Goal: Task Accomplishment & Management: Manage account settings

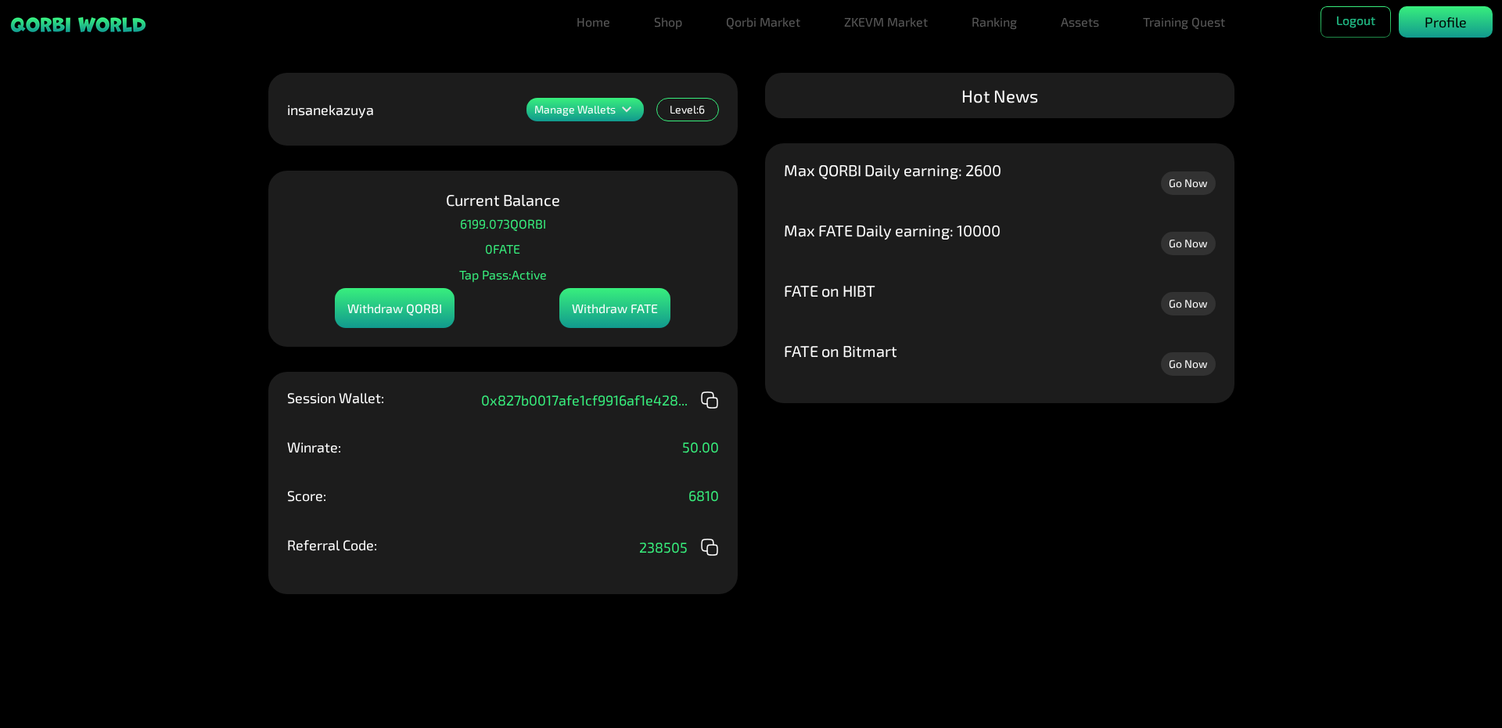
click at [1439, 16] on p "Profile" at bounding box center [1446, 22] width 42 height 21
click at [1074, 27] on link "Assets" at bounding box center [1080, 21] width 51 height 31
click at [1079, 50] on link "Assets" at bounding box center [1080, 53] width 51 height 31
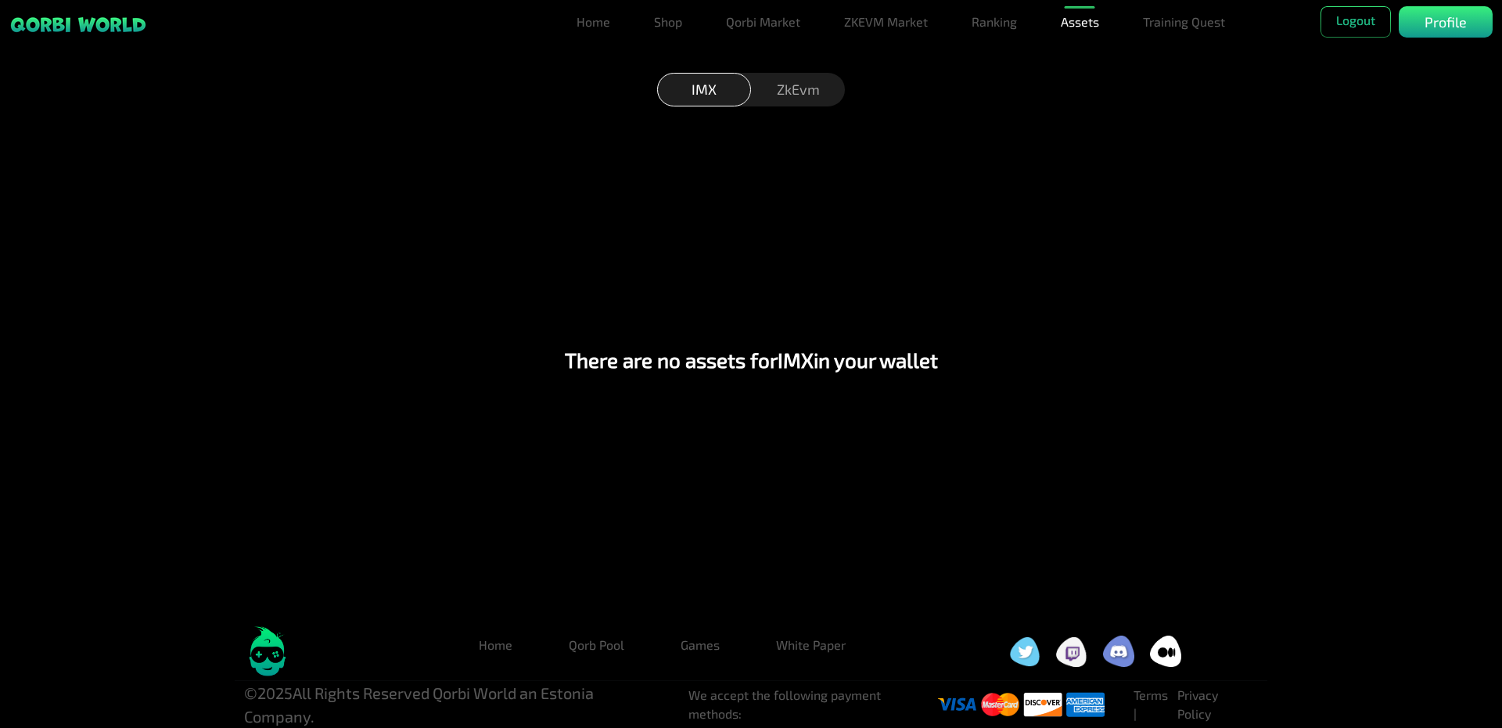
click at [799, 97] on div "ZkEvm" at bounding box center [798, 90] width 94 height 34
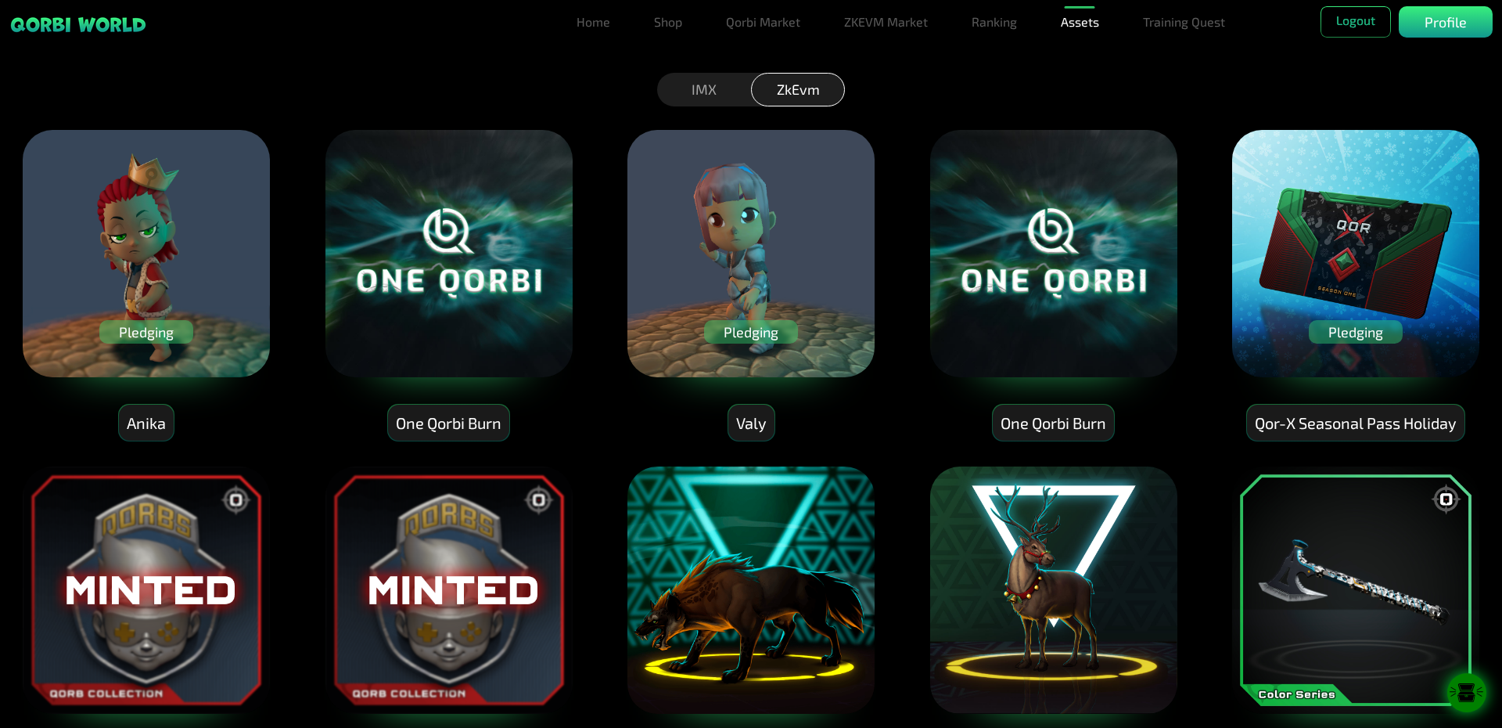
click at [1345, 333] on div "Pledging" at bounding box center [1356, 331] width 94 height 23
click at [1370, 337] on div "Pledging" at bounding box center [1356, 331] width 94 height 23
click at [746, 336] on div "Pledging" at bounding box center [751, 331] width 94 height 23
click at [145, 335] on div "Pledging" at bounding box center [146, 331] width 94 height 23
click at [739, 96] on div "IMX" at bounding box center [704, 90] width 94 height 34
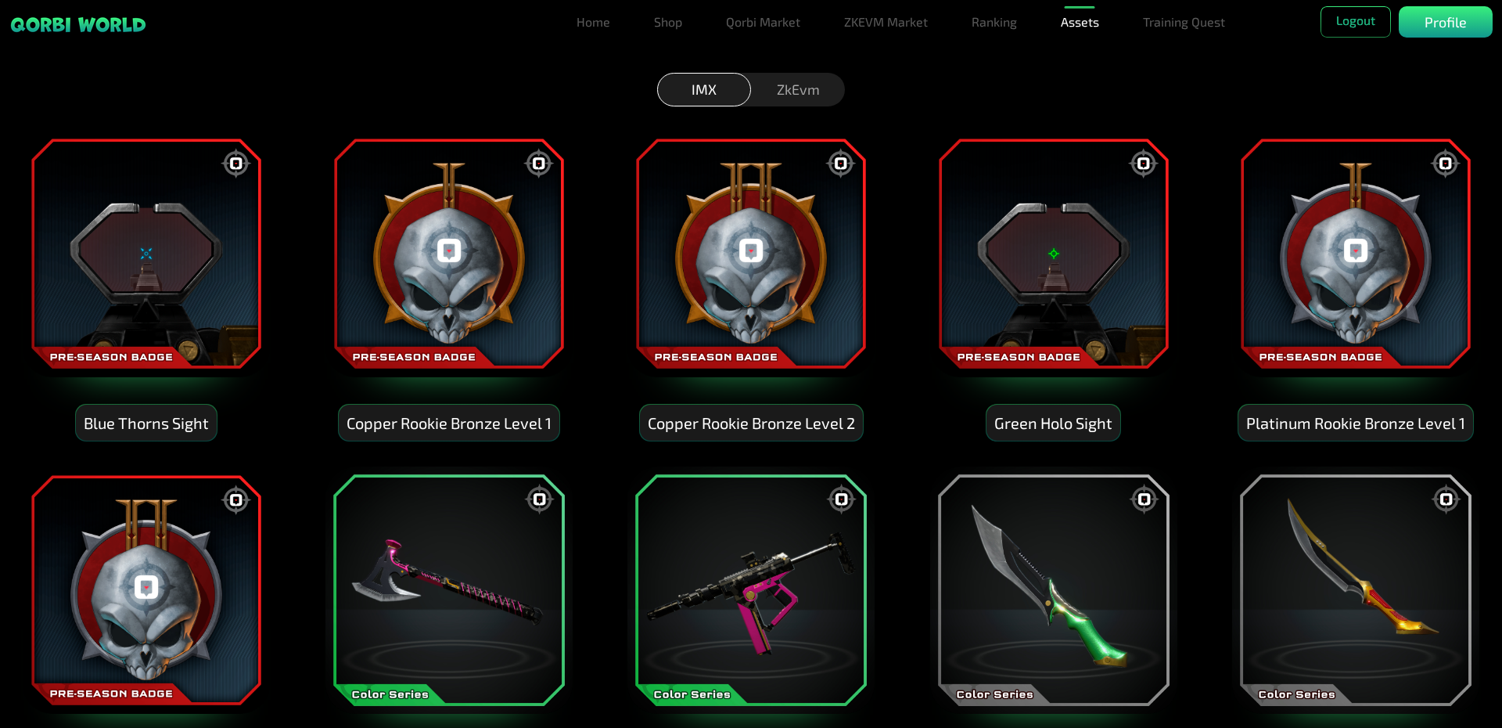
click at [775, 84] on div "ZkEvm" at bounding box center [798, 90] width 94 height 34
click at [806, 91] on div "ZkEvm" at bounding box center [798, 90] width 94 height 34
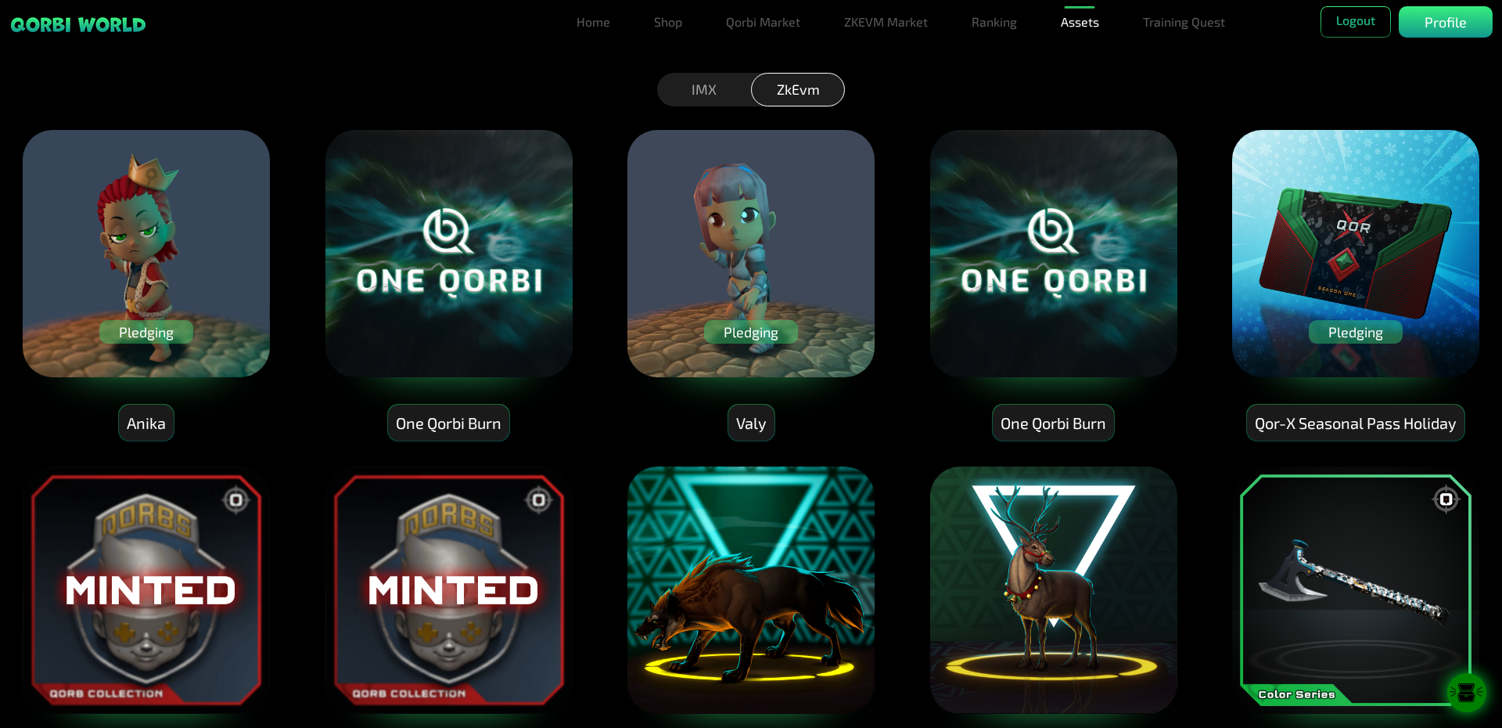
click at [1374, 332] on div "Pledging" at bounding box center [1356, 331] width 94 height 23
click at [792, 222] on img at bounding box center [751, 253] width 250 height 250
click at [742, 333] on div "Pledging" at bounding box center [751, 331] width 94 height 23
click at [133, 329] on div "Pledging" at bounding box center [146, 331] width 94 height 23
click at [588, 23] on link "Home" at bounding box center [593, 21] width 46 height 31
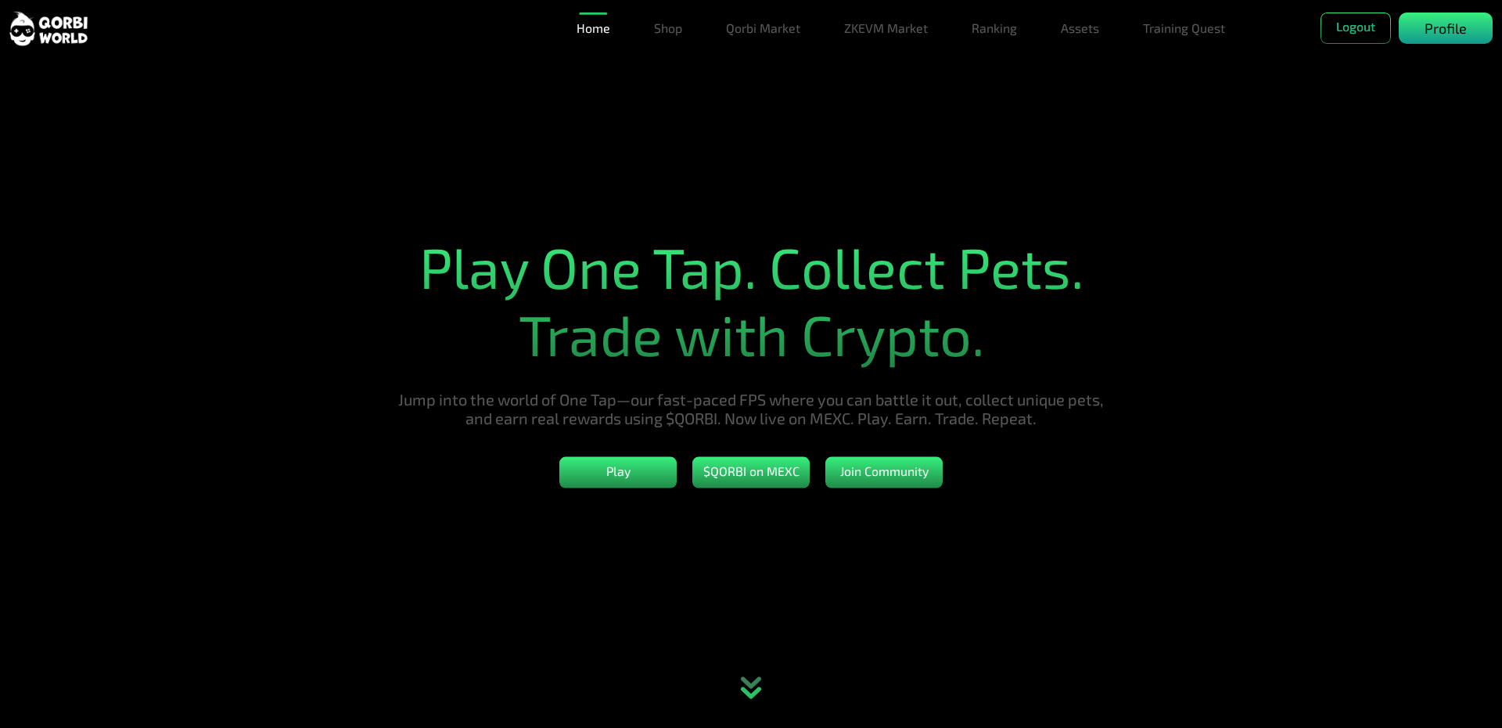
click at [1449, 25] on p "Profile" at bounding box center [1446, 28] width 42 height 21
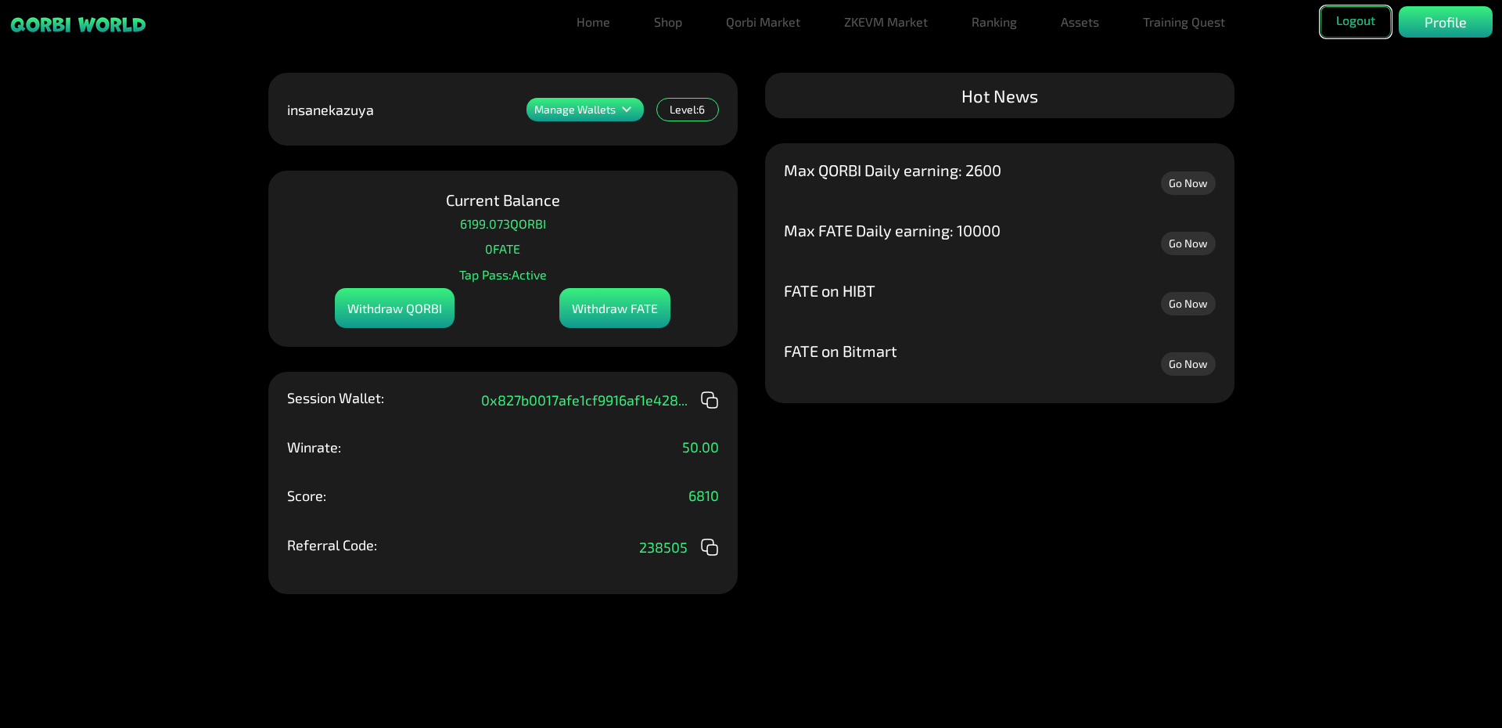
click at [1363, 16] on button "Logout" at bounding box center [1356, 21] width 70 height 31
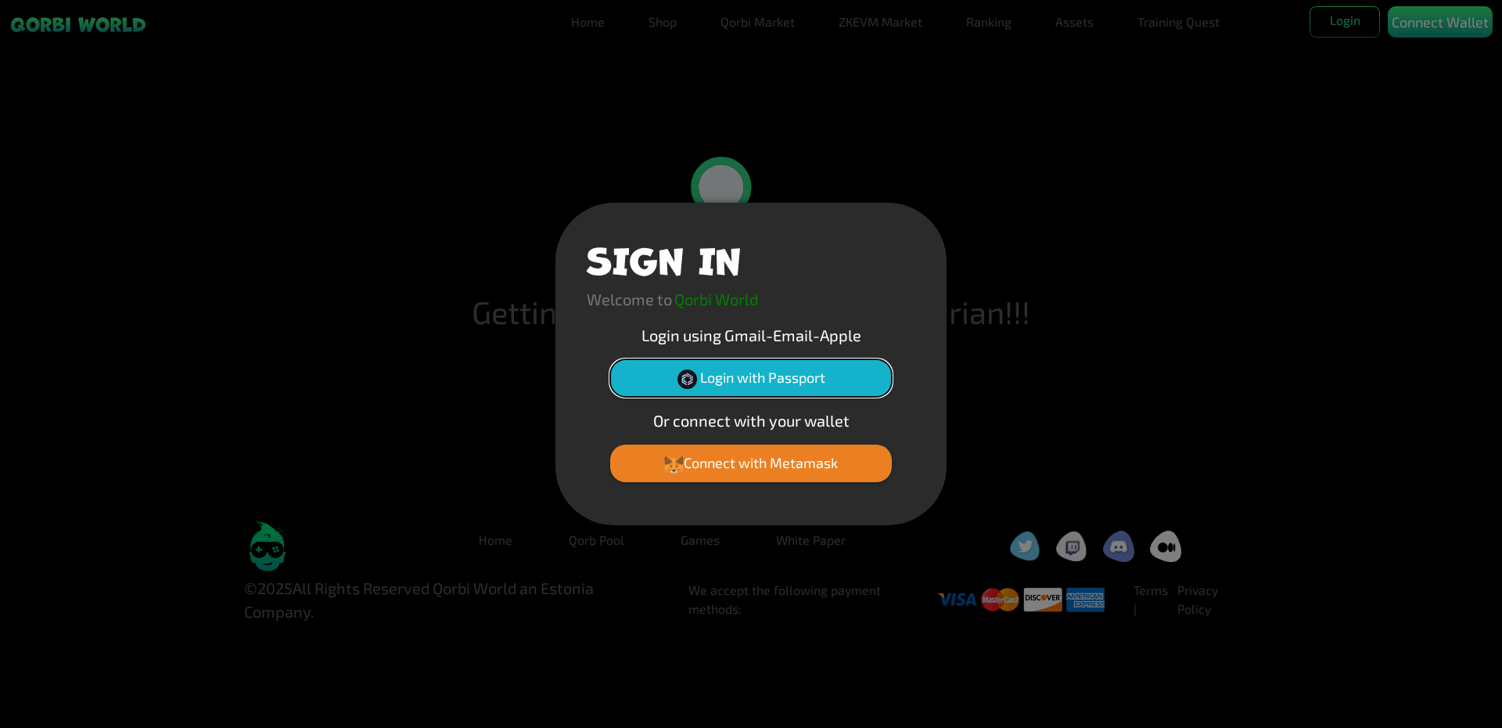
click at [813, 365] on button "Login with Passport" at bounding box center [751, 378] width 282 height 38
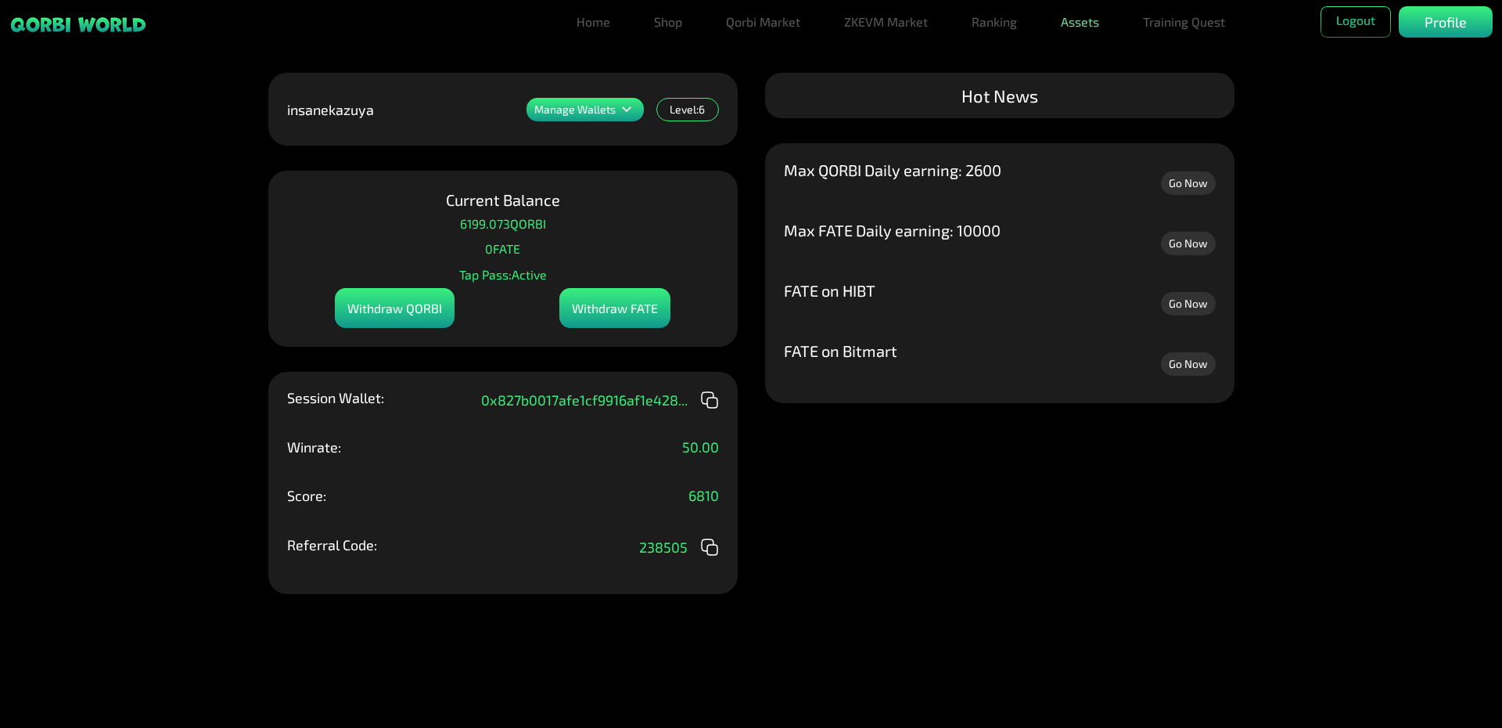
click at [1073, 24] on link "Assets" at bounding box center [1080, 21] width 51 height 31
click at [1072, 64] on link "Assets" at bounding box center [1080, 53] width 51 height 31
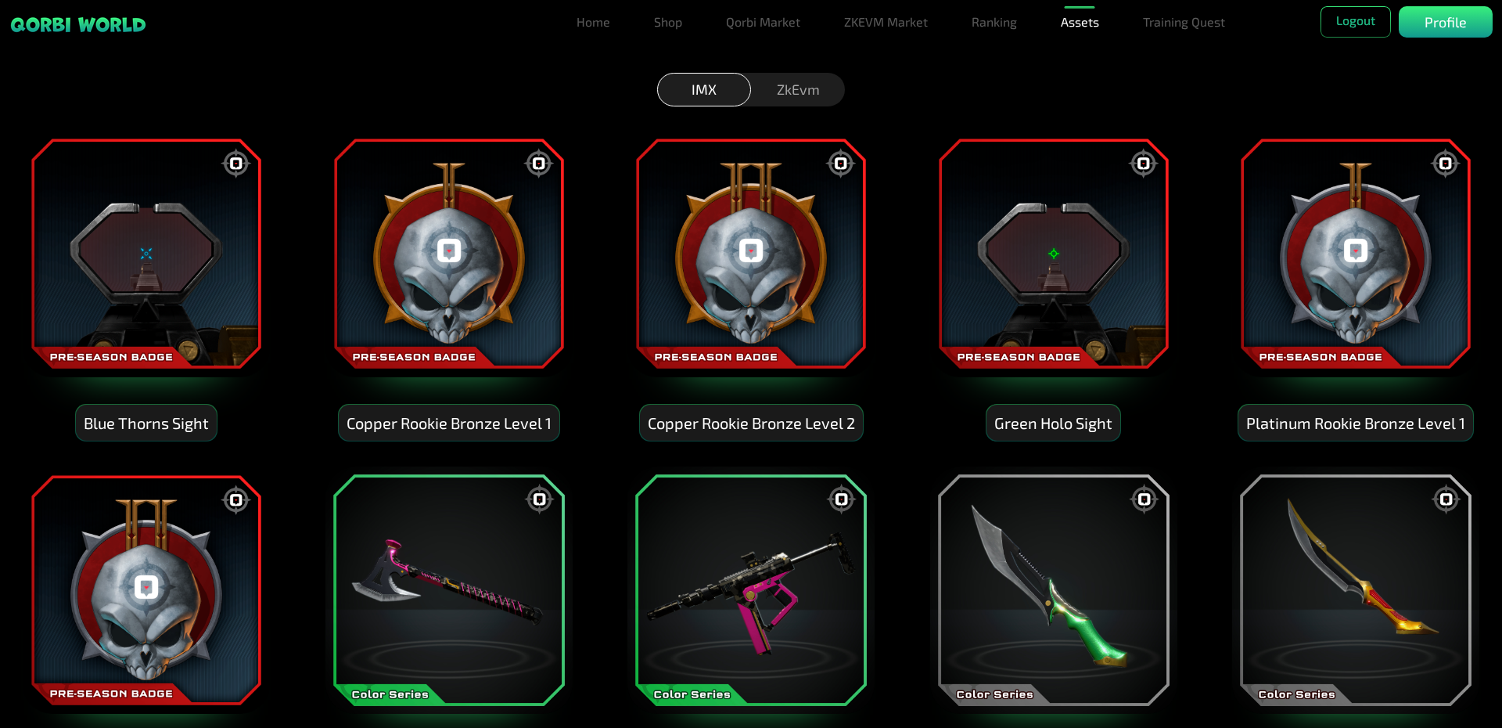
click at [790, 94] on div "ZkEvm" at bounding box center [798, 90] width 94 height 34
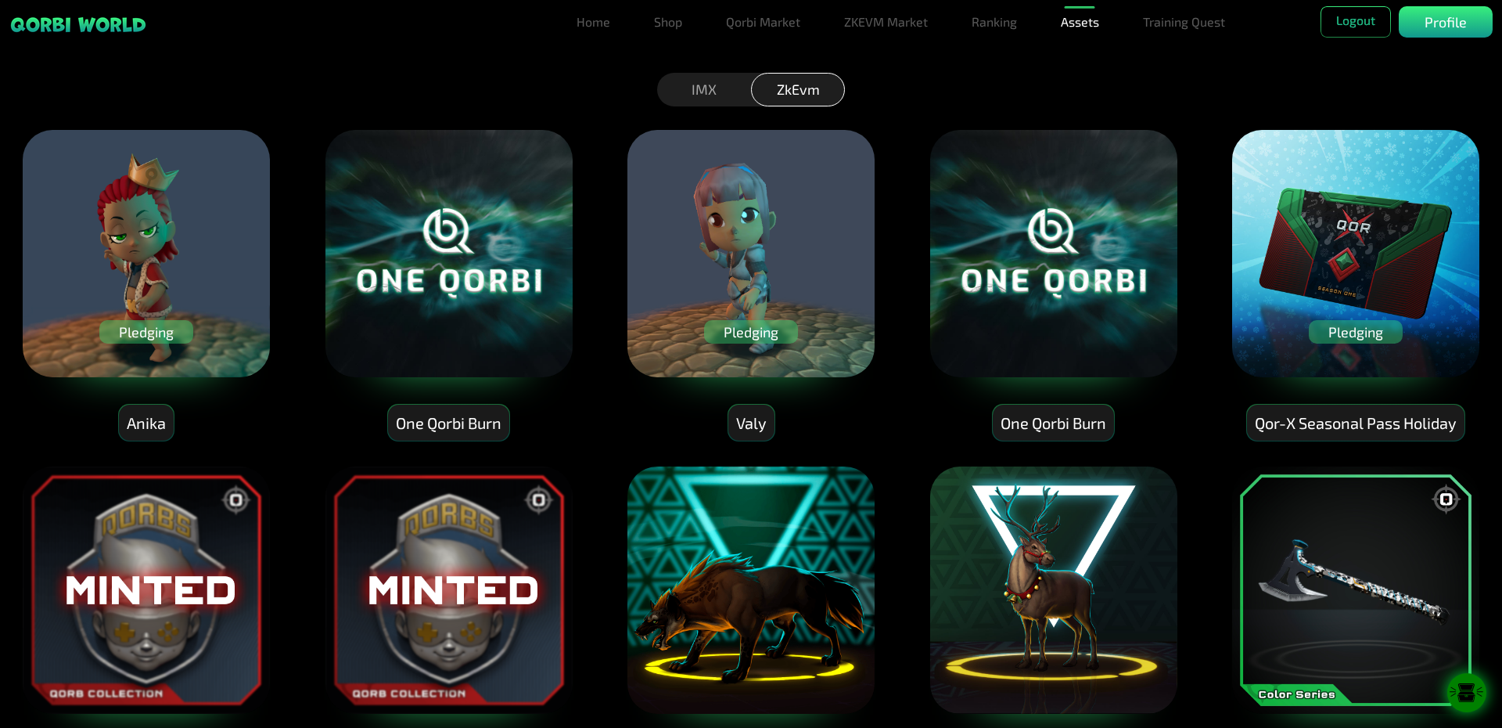
click at [1363, 327] on div "Pledging" at bounding box center [1356, 331] width 94 height 23
click at [1345, 333] on div "Pledging" at bounding box center [1356, 331] width 94 height 23
click at [1242, 332] on img at bounding box center [1356, 253] width 250 height 250
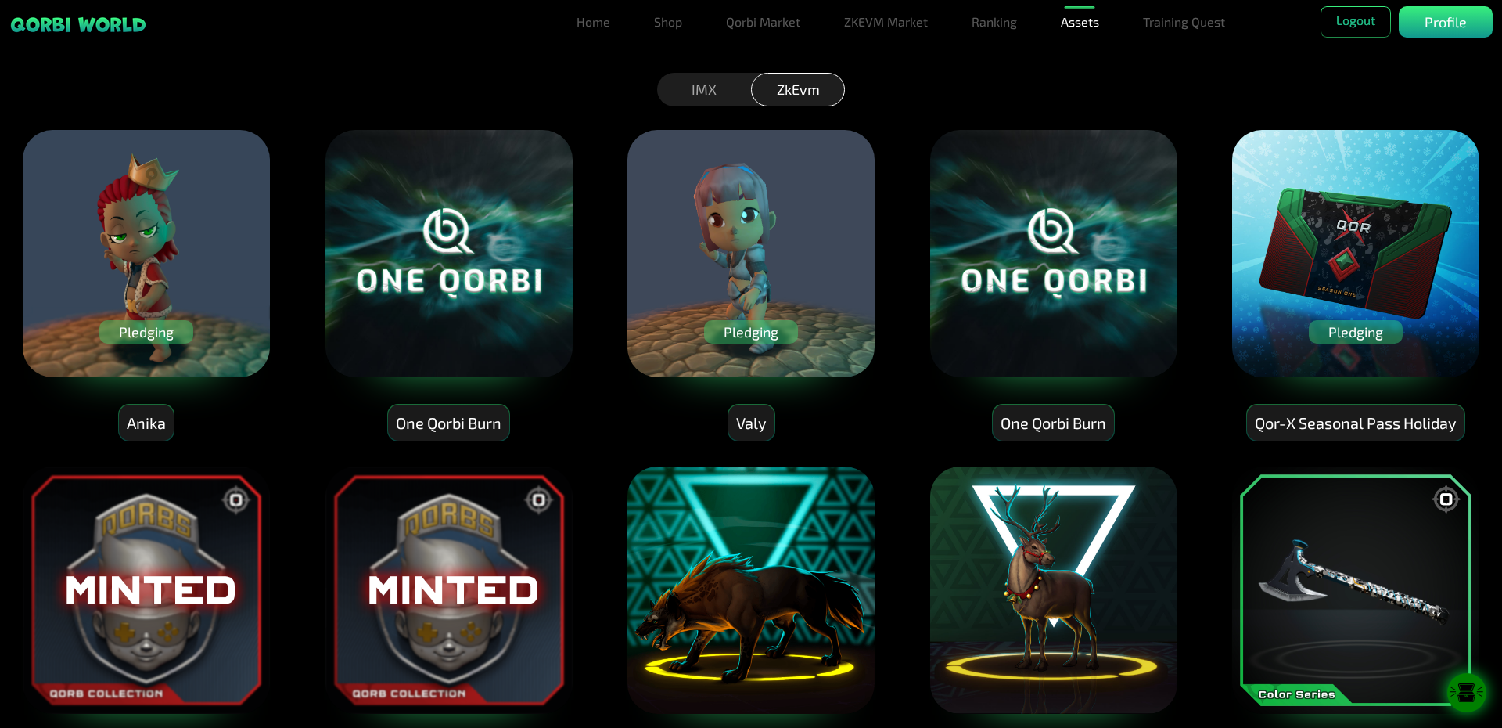
click at [775, 341] on div "Pledging" at bounding box center [751, 331] width 94 height 23
click at [772, 337] on div "Pledging" at bounding box center [751, 331] width 94 height 23
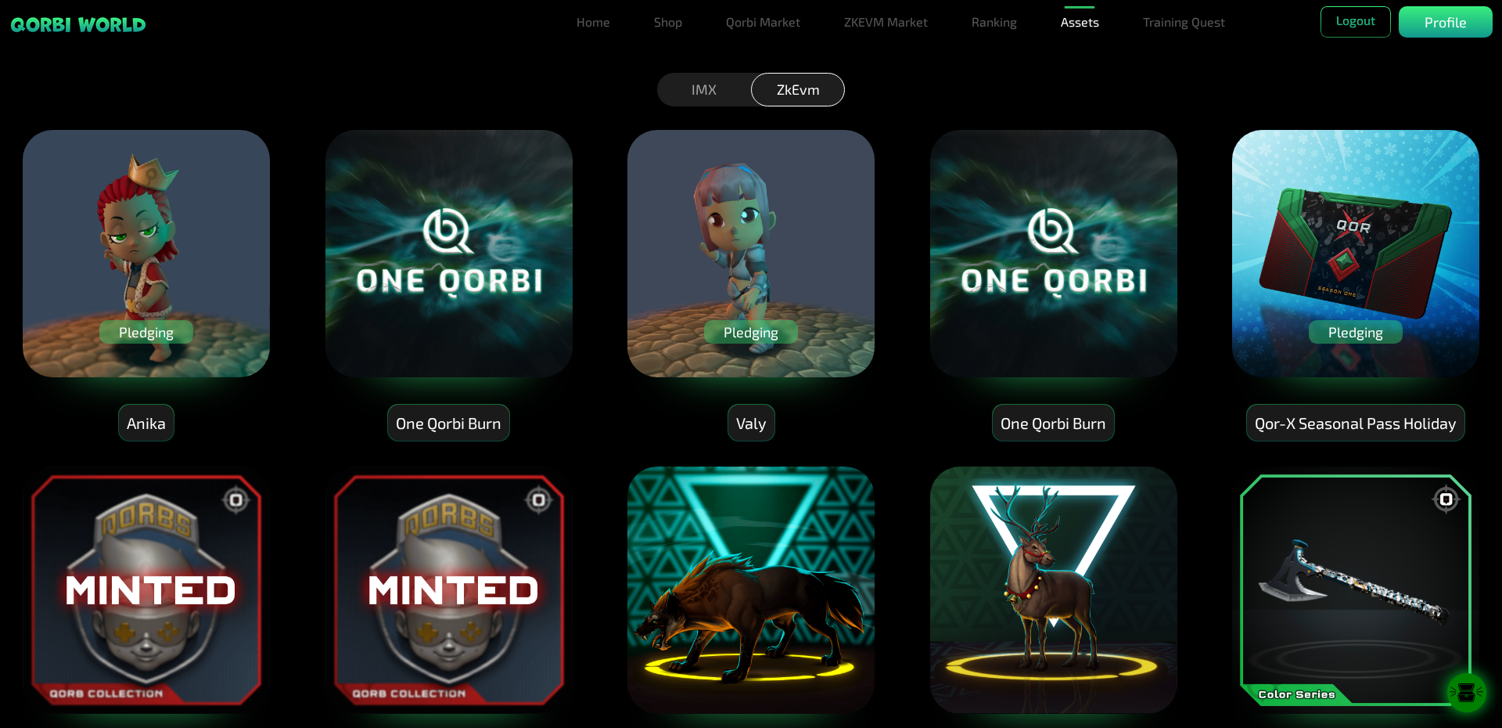
click at [772, 337] on div "Pledging" at bounding box center [751, 331] width 94 height 23
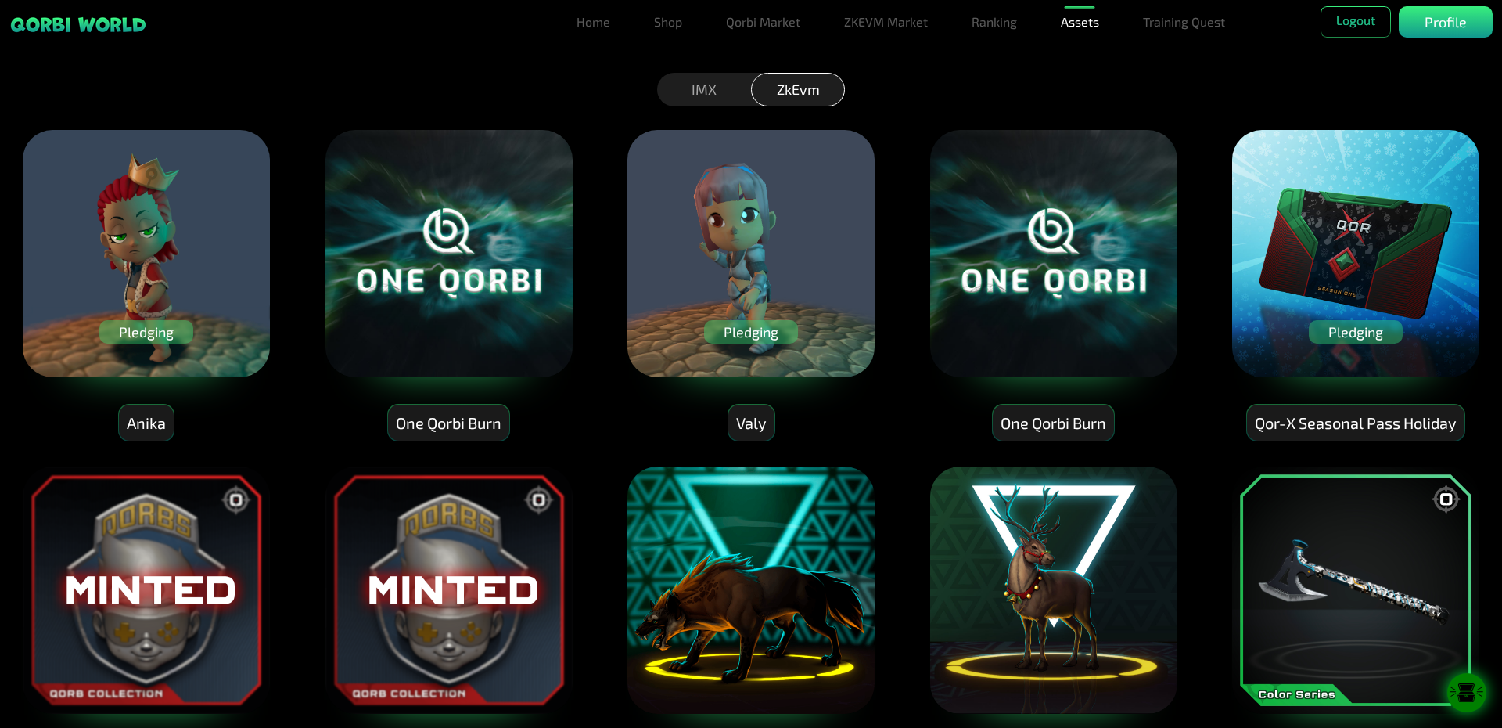
click at [760, 430] on div "Valy" at bounding box center [751, 422] width 46 height 37
click at [155, 301] on img at bounding box center [146, 253] width 250 height 250
click at [136, 322] on div "Pledging" at bounding box center [146, 331] width 94 height 23
